Goal: Information Seeking & Learning: Understand process/instructions

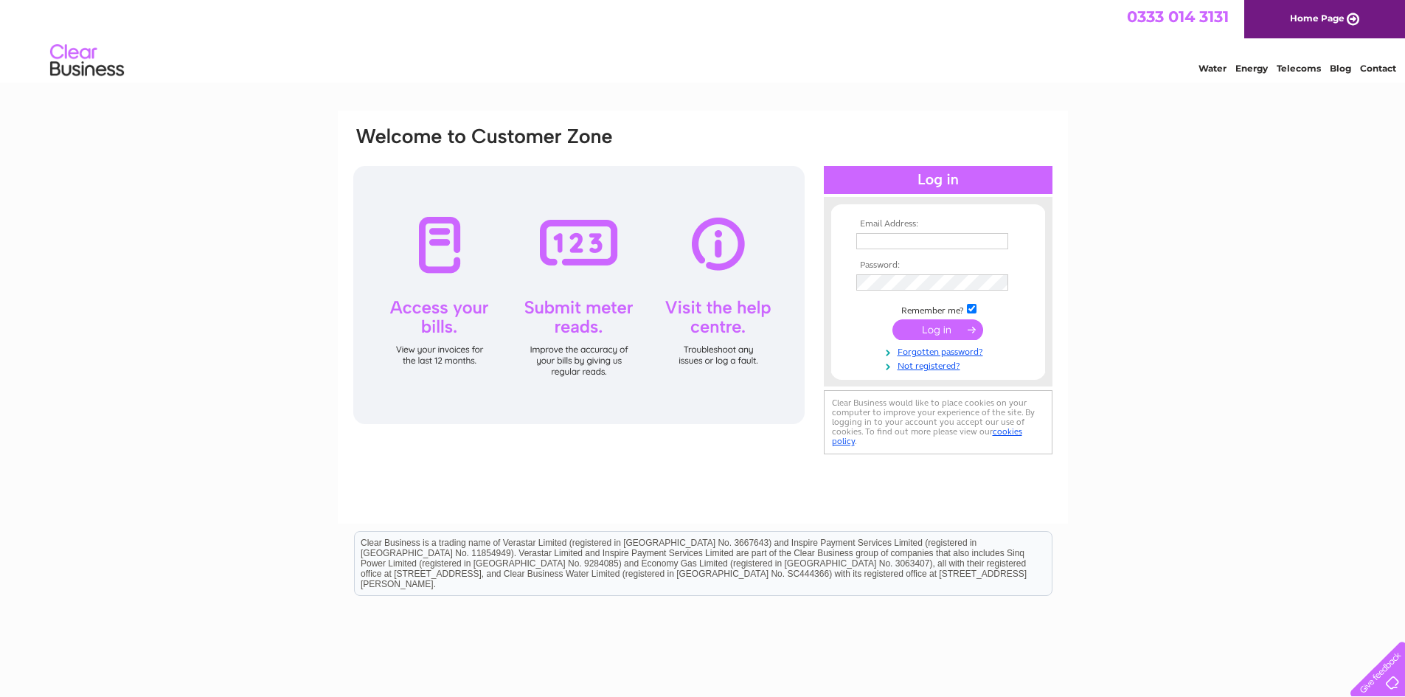
type input "john@galecroftsolutions.co.uk"
click at [939, 333] on input "submit" at bounding box center [938, 329] width 91 height 21
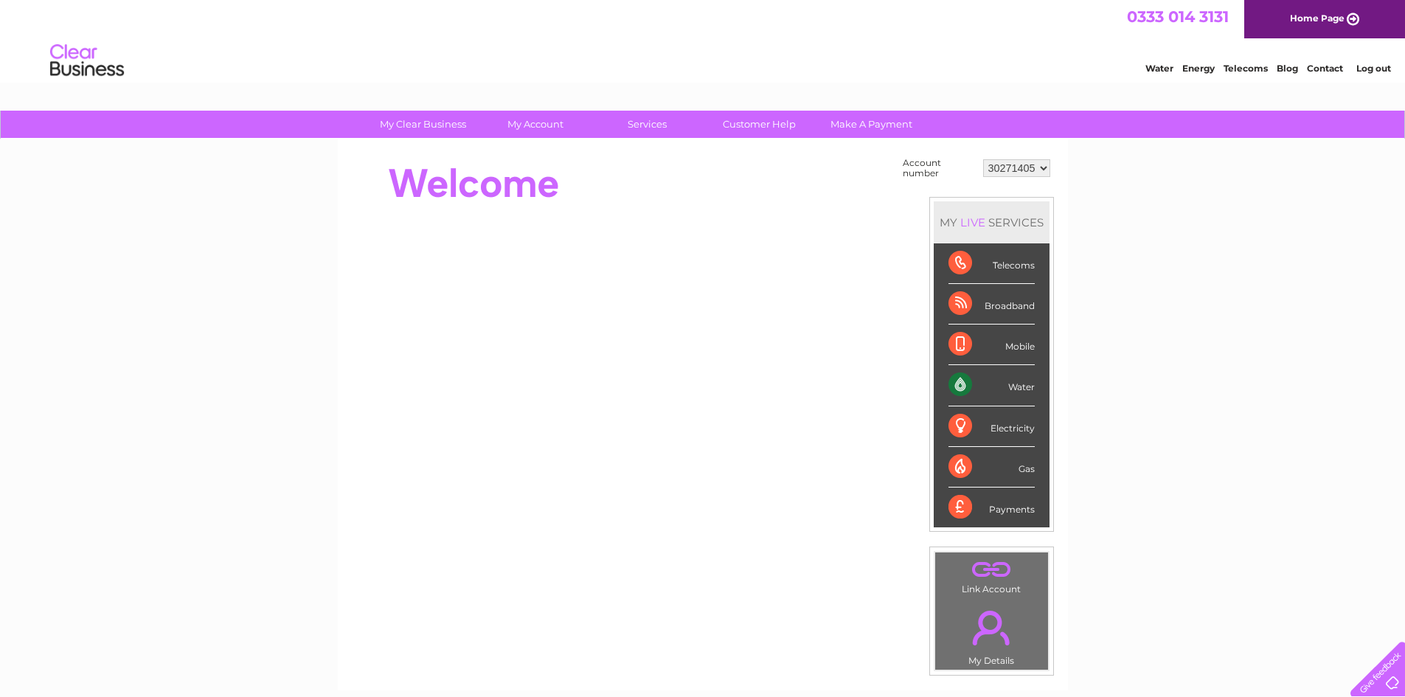
click at [1025, 388] on div "Water" at bounding box center [992, 385] width 86 height 41
click at [966, 385] on div "Water" at bounding box center [992, 385] width 86 height 41
click at [752, 123] on link "Customer Help" at bounding box center [760, 124] width 122 height 27
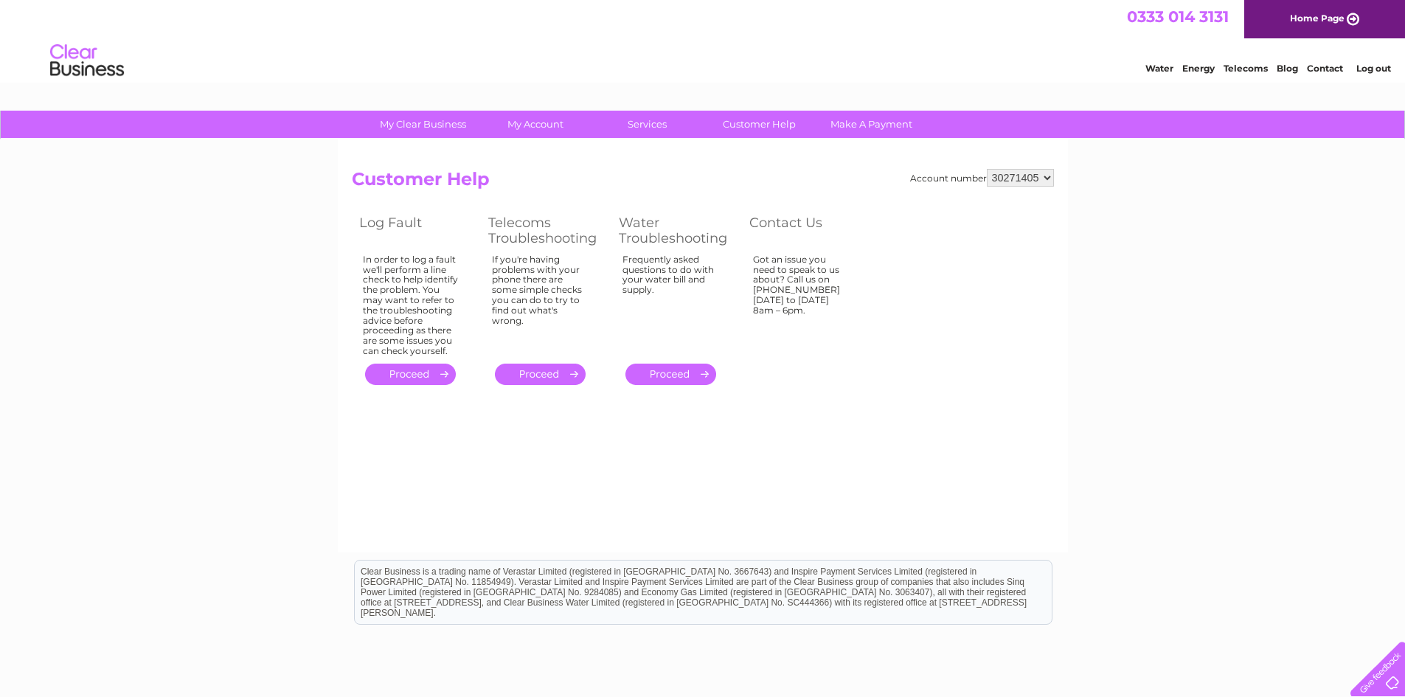
click at [675, 370] on link "." at bounding box center [670, 374] width 91 height 21
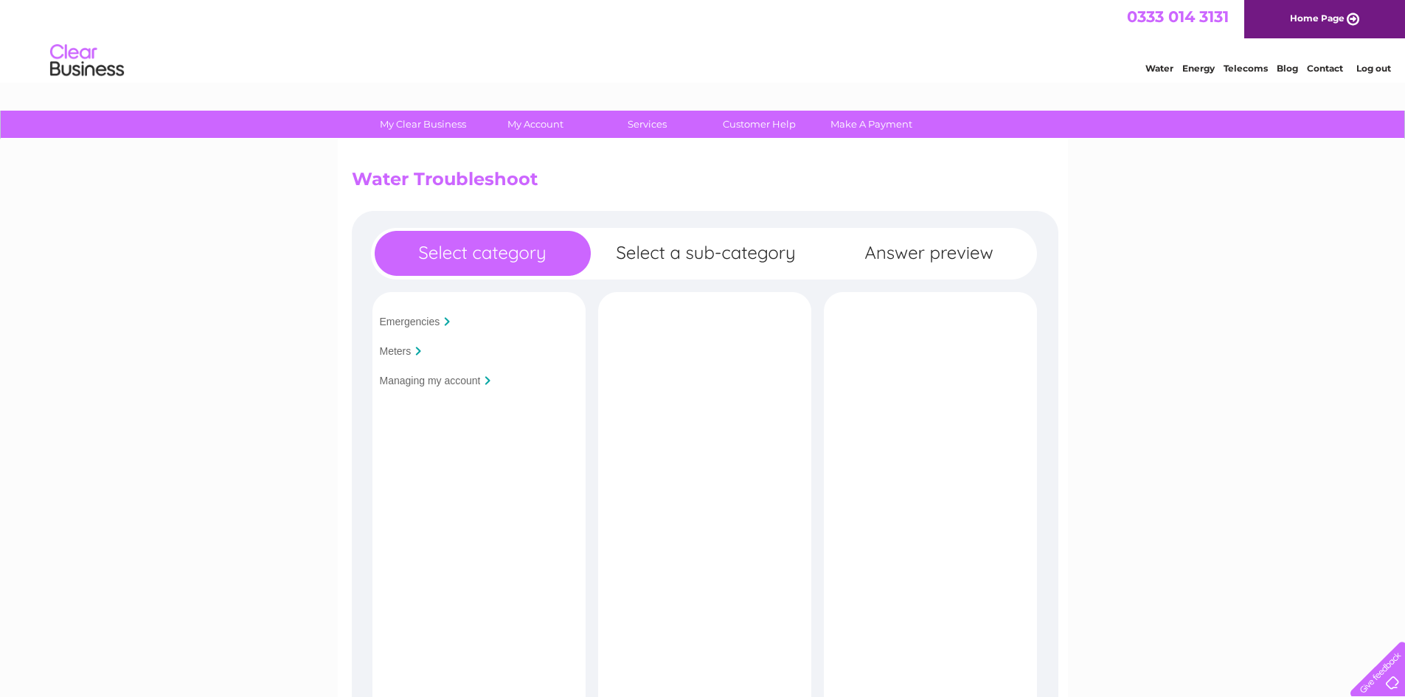
click at [402, 354] on input "Meters" at bounding box center [396, 351] width 32 height 12
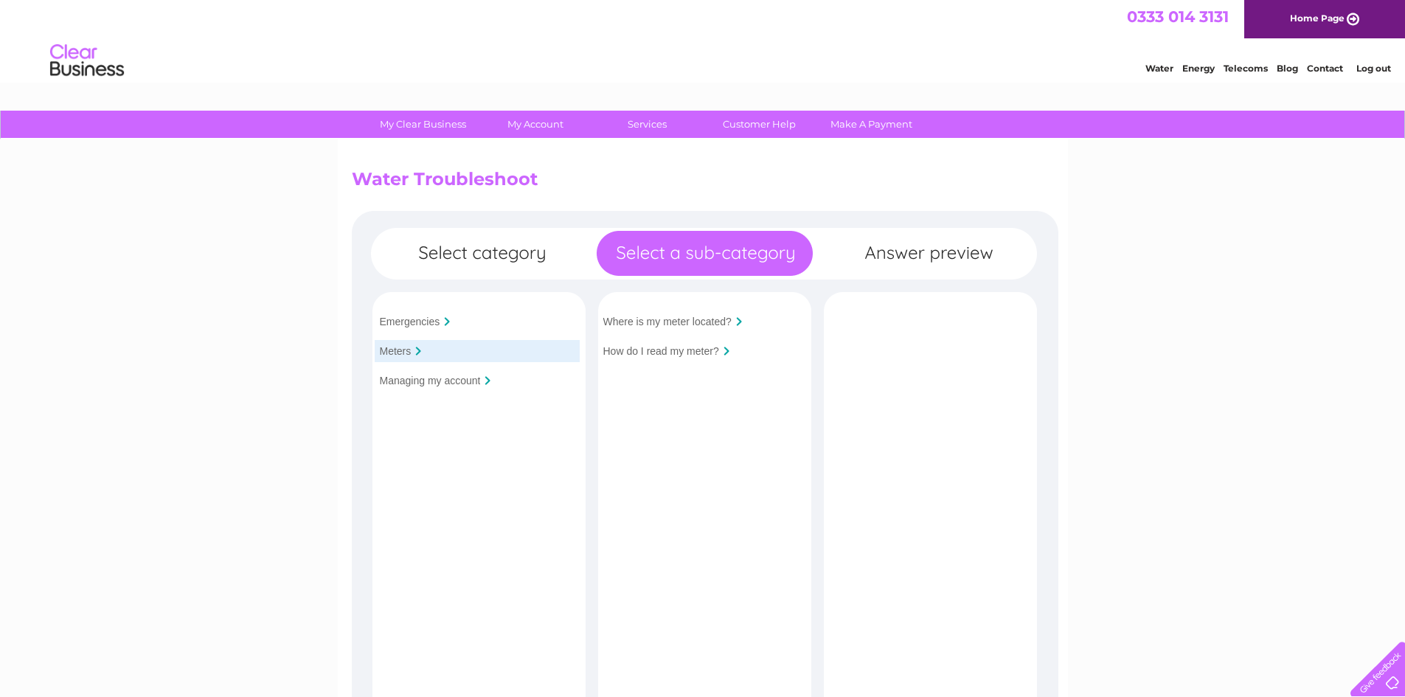
click at [682, 316] on input "Where is my meter located?" at bounding box center [667, 322] width 128 height 12
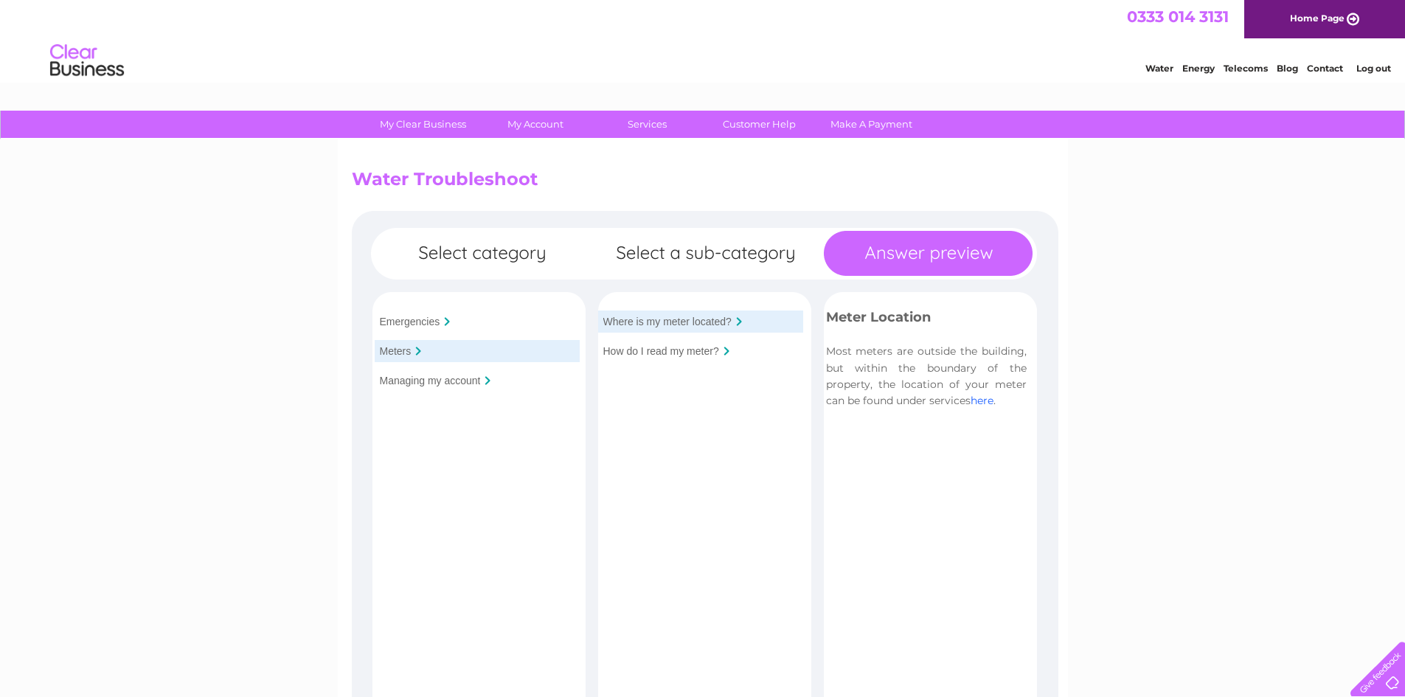
click at [989, 400] on link "here" at bounding box center [982, 400] width 23 height 13
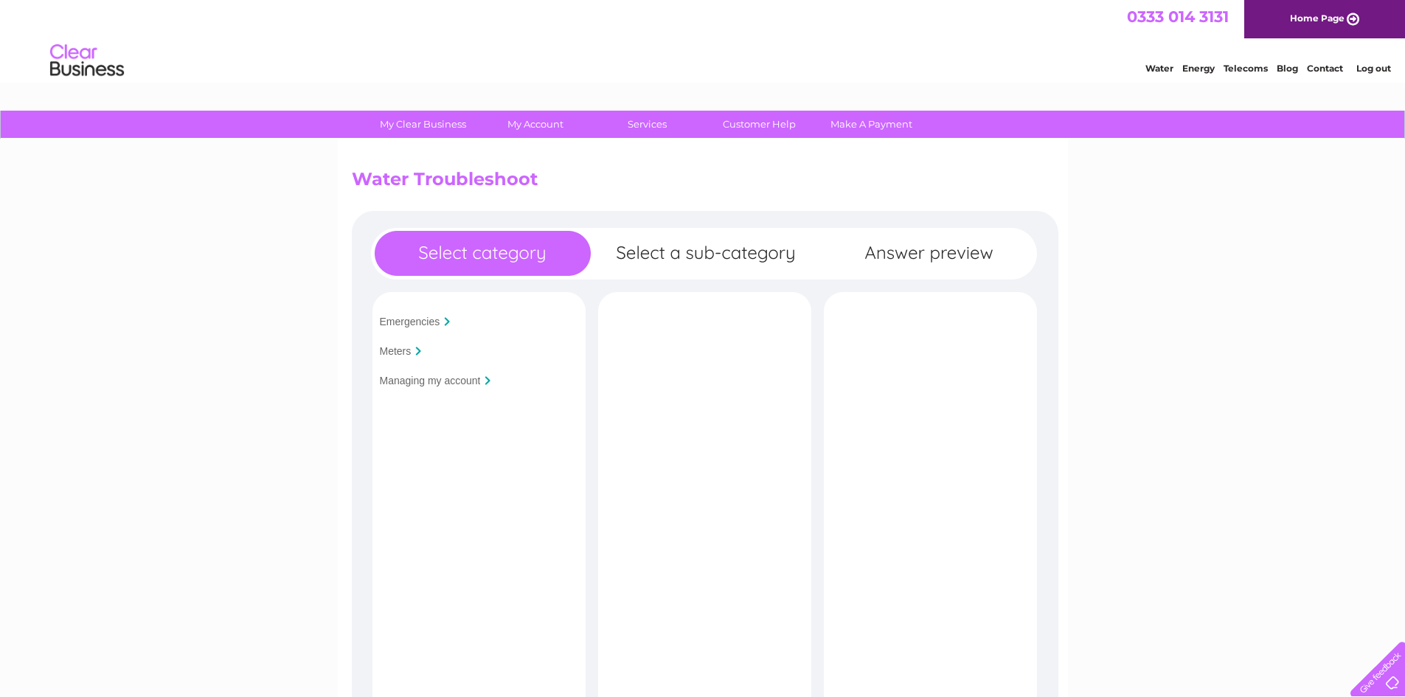
click at [1316, 69] on link "Contact" at bounding box center [1325, 68] width 36 height 11
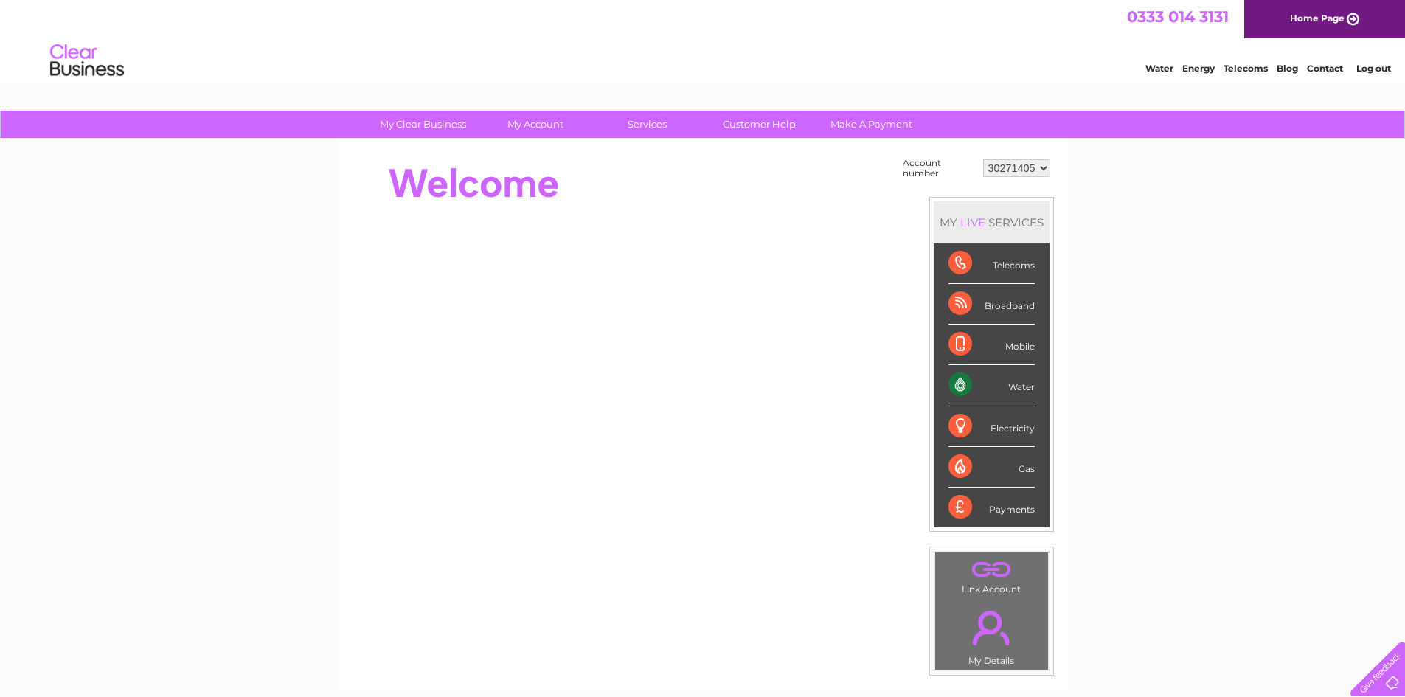
click at [954, 384] on div "Water" at bounding box center [992, 385] width 86 height 41
click at [1020, 387] on div "Water" at bounding box center [992, 385] width 86 height 41
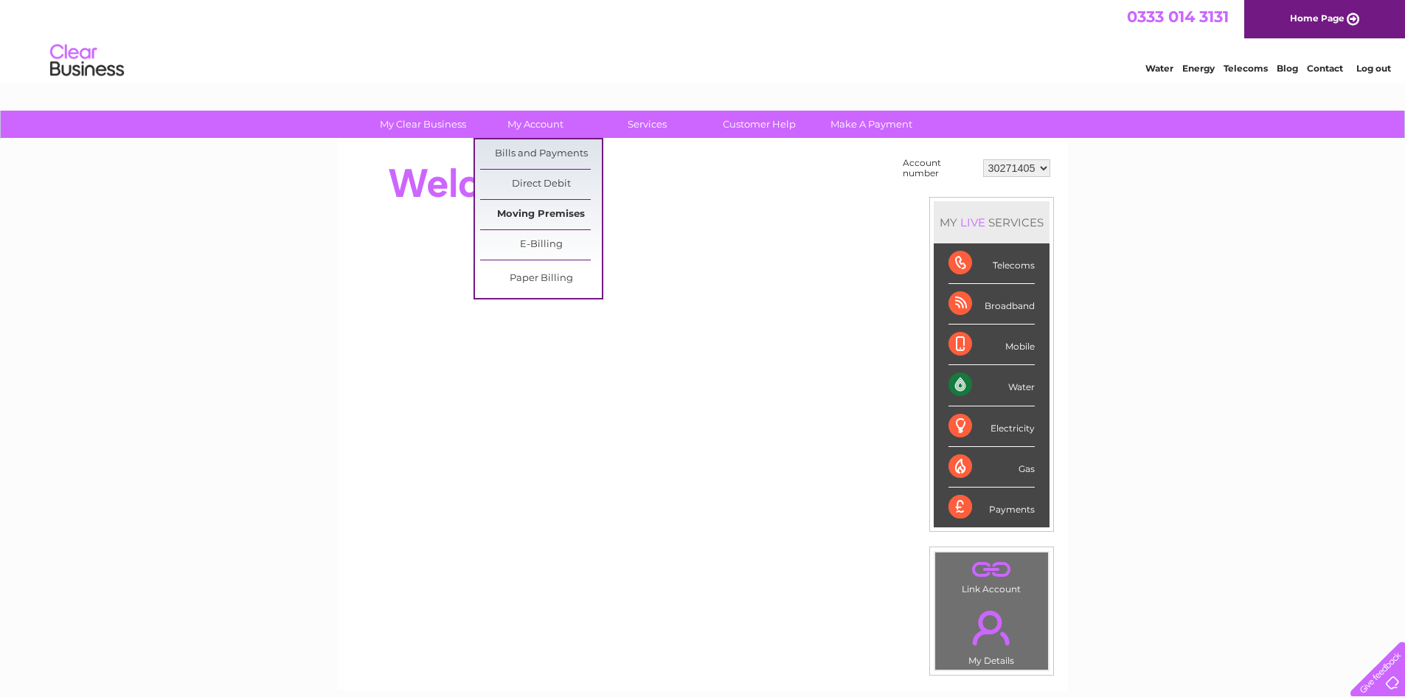
click at [561, 207] on link "Moving Premises" at bounding box center [541, 215] width 122 height 30
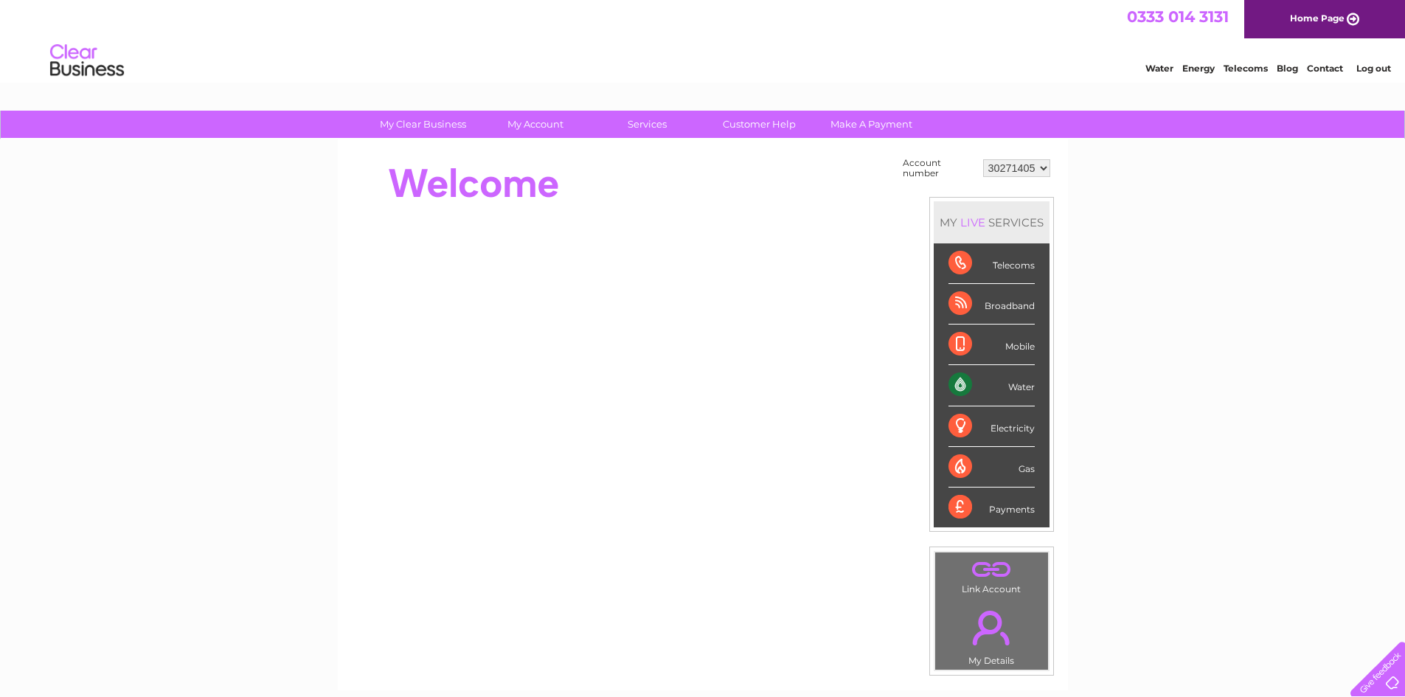
click at [1383, 667] on div at bounding box center [1375, 666] width 60 height 60
click at [782, 125] on link "Customer Help" at bounding box center [760, 124] width 122 height 27
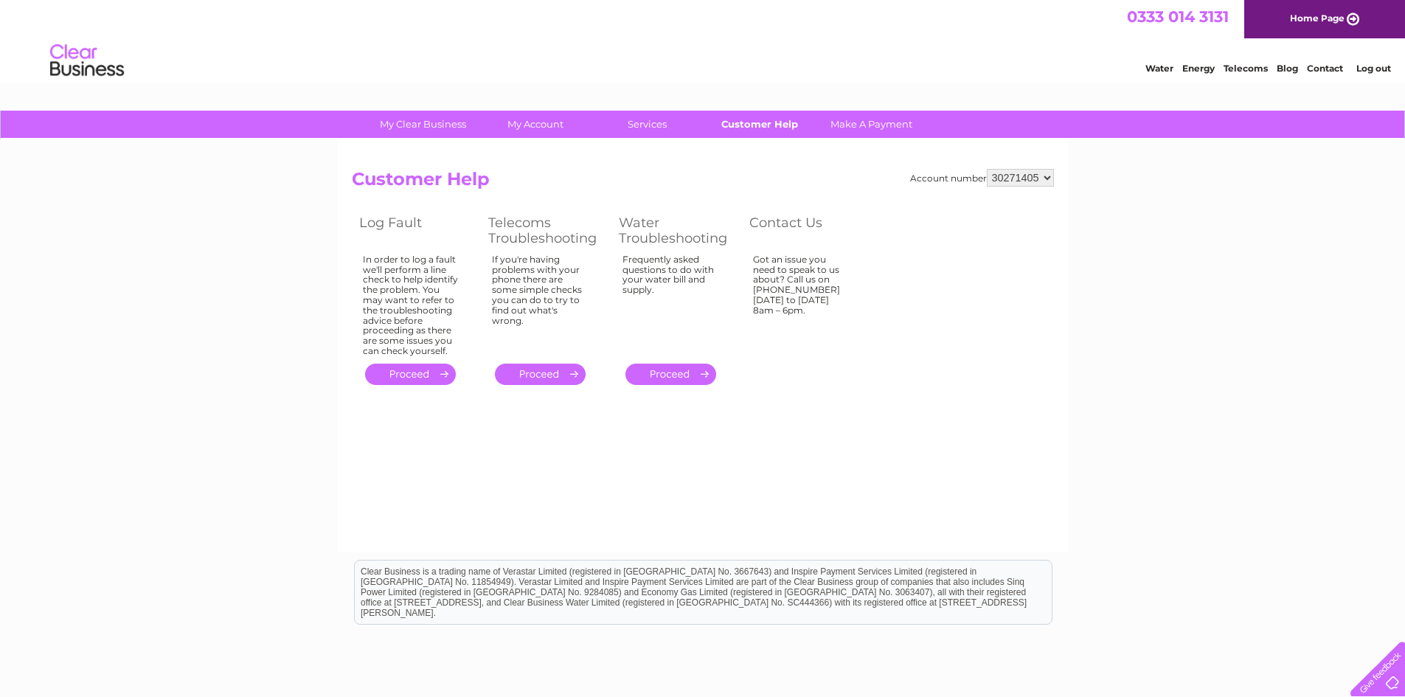
click at [768, 122] on link "Customer Help" at bounding box center [760, 124] width 122 height 27
click at [1398, 677] on div at bounding box center [1375, 666] width 60 height 60
